Goal: Obtain resource: Obtain resource

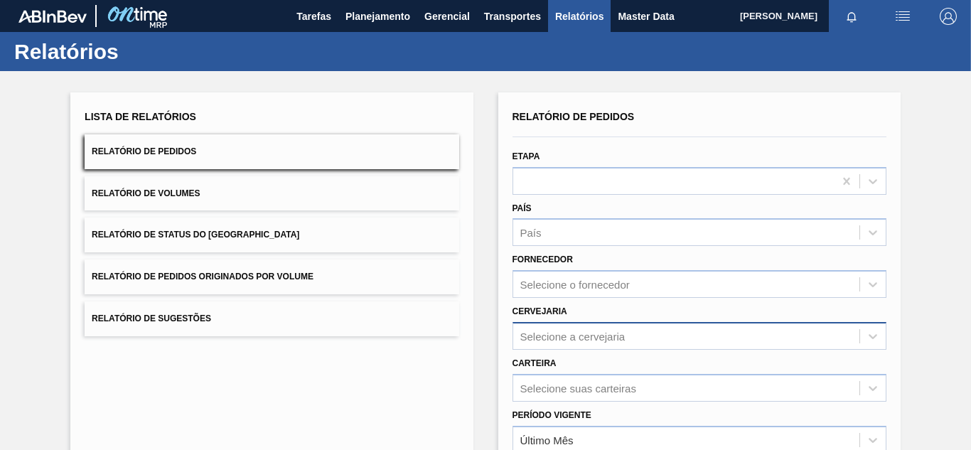
click at [533, 336] on div "Selecione a cervejaria" at bounding box center [699, 336] width 374 height 28
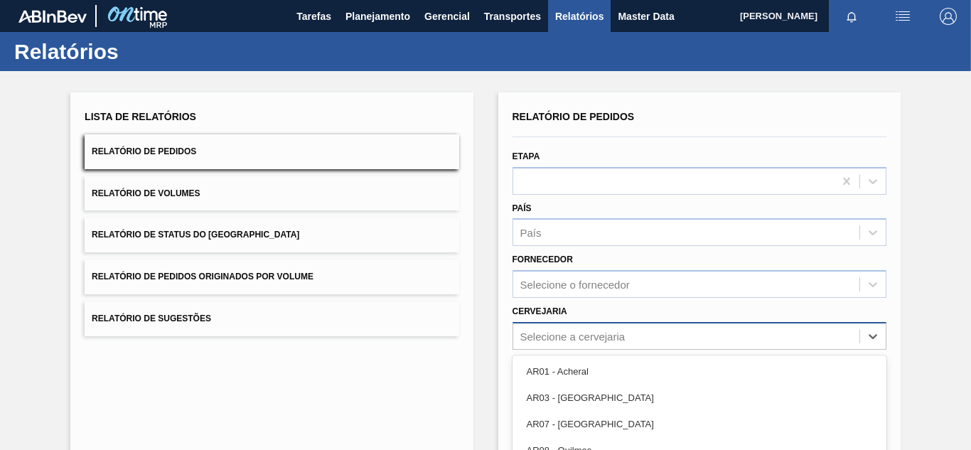
scroll to position [124, 0]
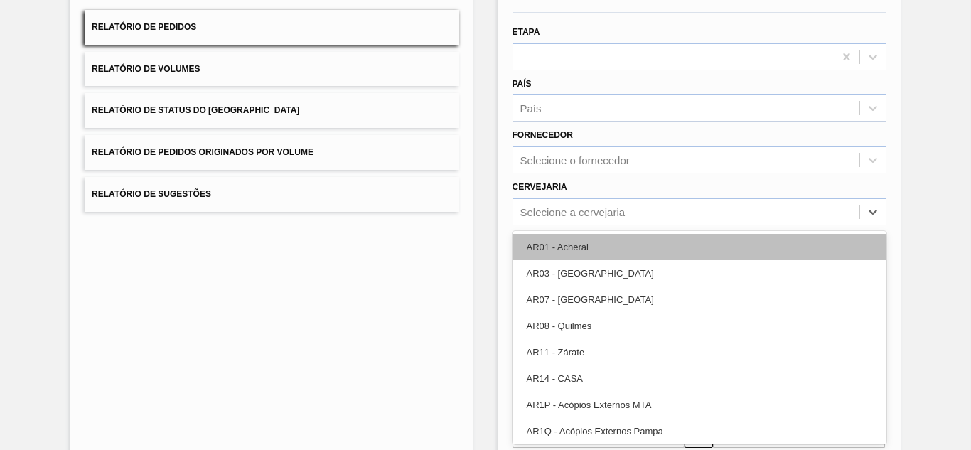
paste input "BR16"
type input "BR16"
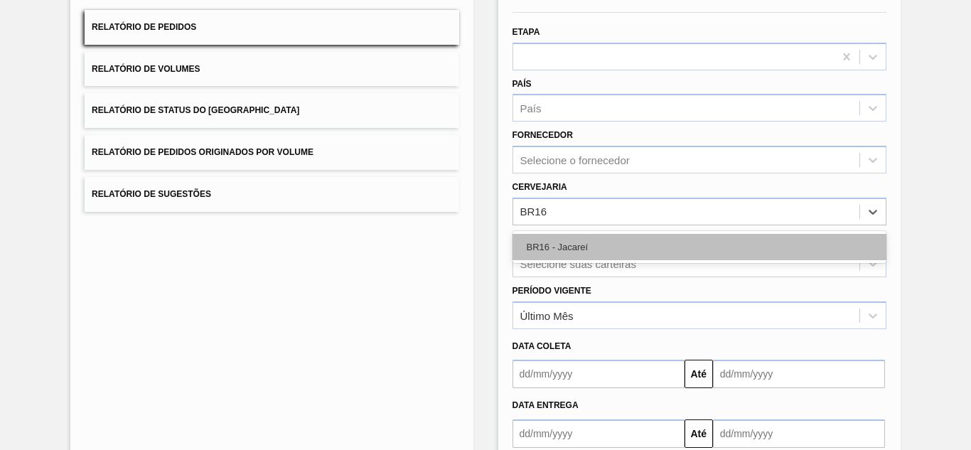
click at [561, 237] on div "BR16 - Jacareí" at bounding box center [699, 247] width 374 height 26
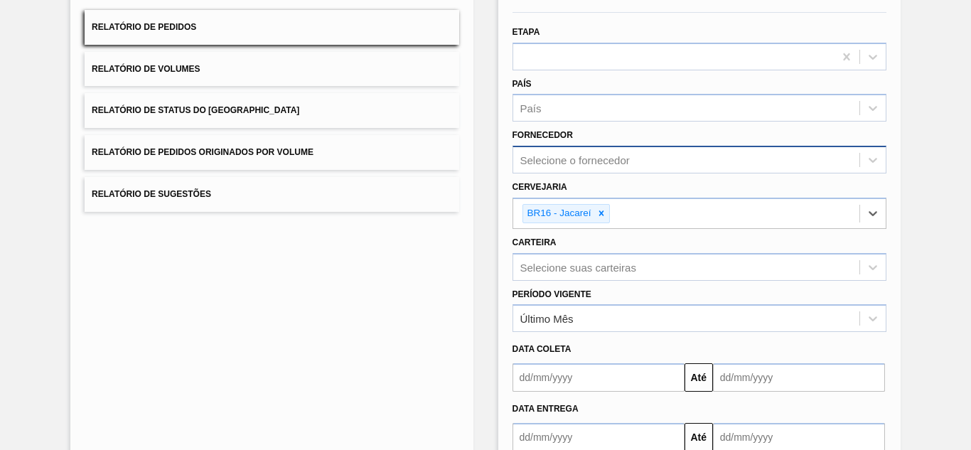
click at [556, 155] on div "Selecione o fornecedor" at bounding box center [574, 160] width 109 height 12
paste input "280764"
type input "280764"
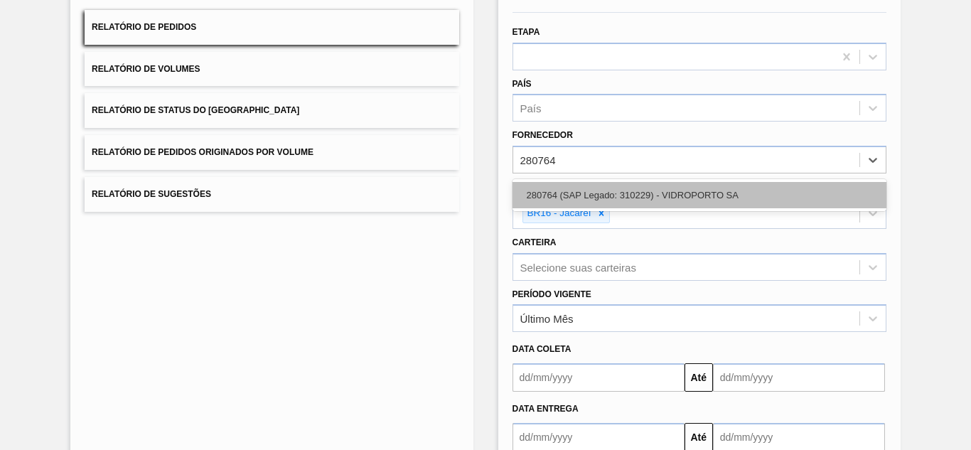
click at [563, 190] on div "280764 (SAP Legado: 310229) - VIDROPORTO SA" at bounding box center [699, 195] width 374 height 26
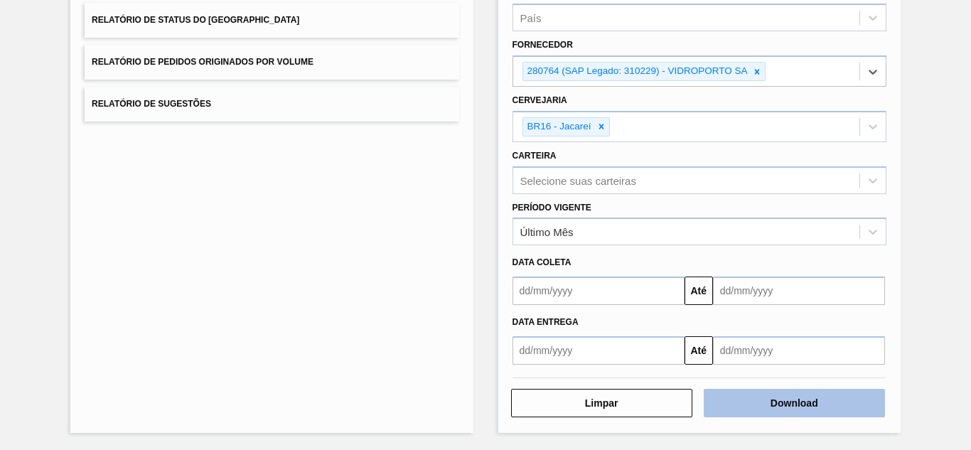
scroll to position [215, 0]
click at [745, 403] on button "Download" at bounding box center [794, 402] width 181 height 28
